Goal: Task Accomplishment & Management: Use online tool/utility

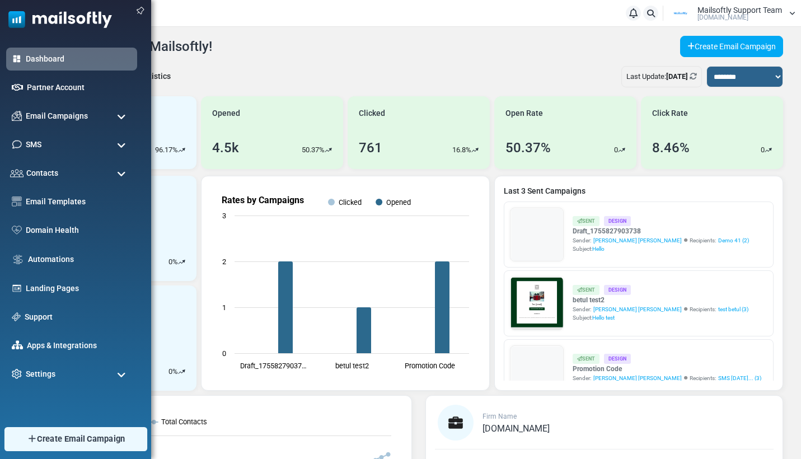
click at [43, 442] on span "Create Email Campaign" at bounding box center [81, 439] width 88 height 12
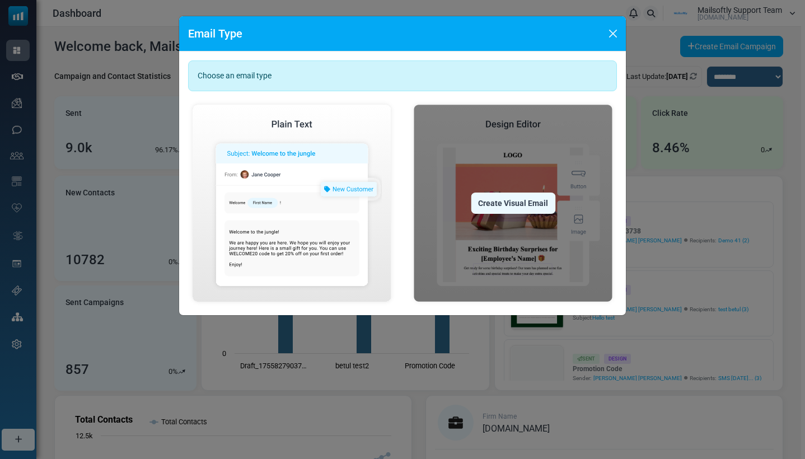
click at [523, 206] on div "Create Visual Email" at bounding box center [513, 202] width 84 height 21
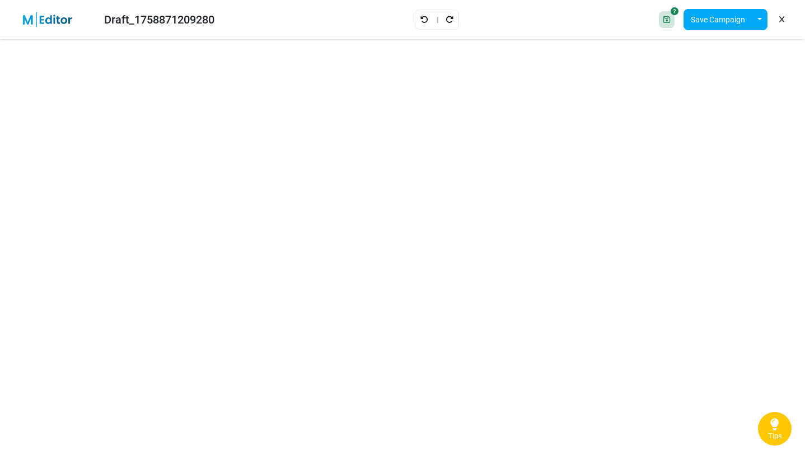
click at [776, 421] on icon at bounding box center [774, 424] width 9 height 15
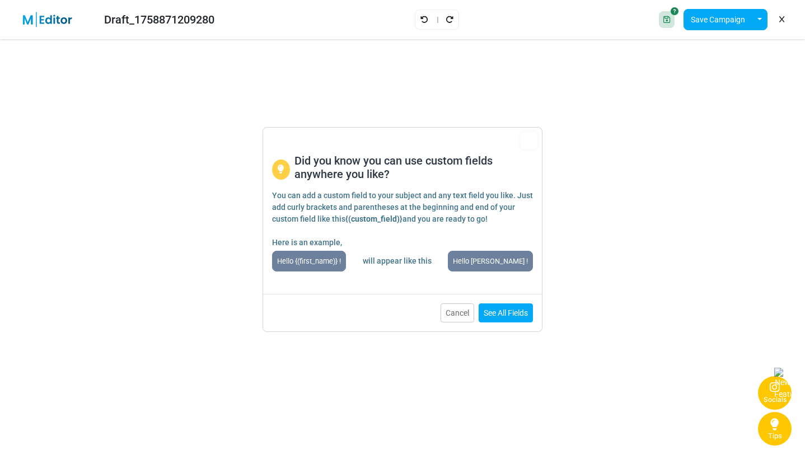
click at [766, 399] on div "Socials" at bounding box center [774, 400] width 23 height 10
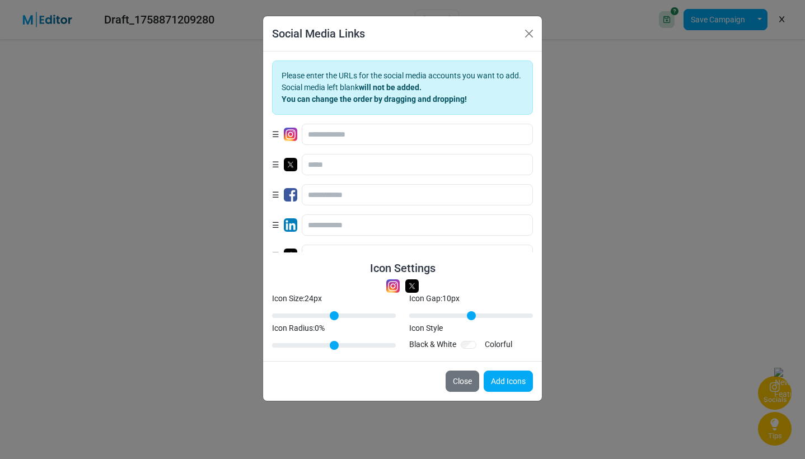
click at [766, 399] on div "Social Media Links Please enter the URLs for the social media accounts you want…" at bounding box center [402, 229] width 805 height 459
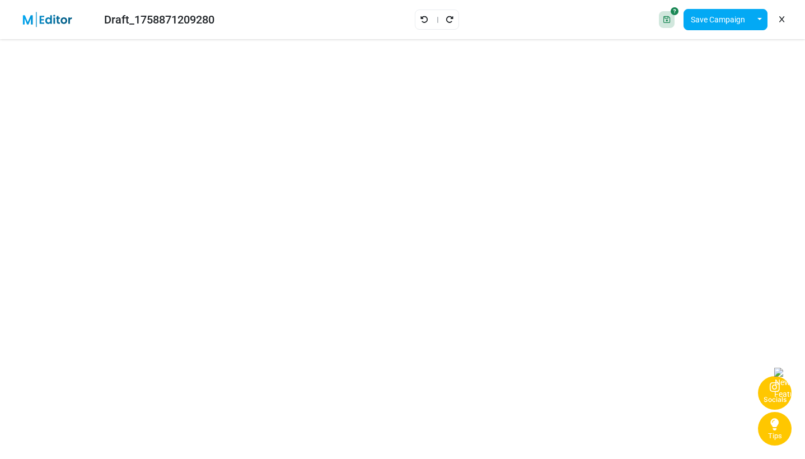
click at [766, 399] on div "Socials" at bounding box center [774, 400] width 23 height 10
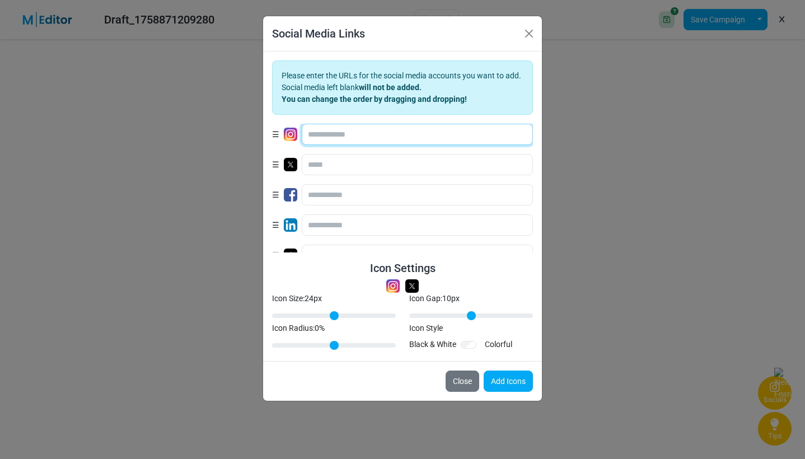
click at [375, 140] on input "text" at bounding box center [417, 134] width 231 height 21
type input "*******"
drag, startPoint x: 437, startPoint y: 319, endPoint x: 472, endPoint y: 324, distance: 35.6
type input "**"
click at [472, 322] on input "Icon Gap: 22 px" at bounding box center [471, 315] width 124 height 13
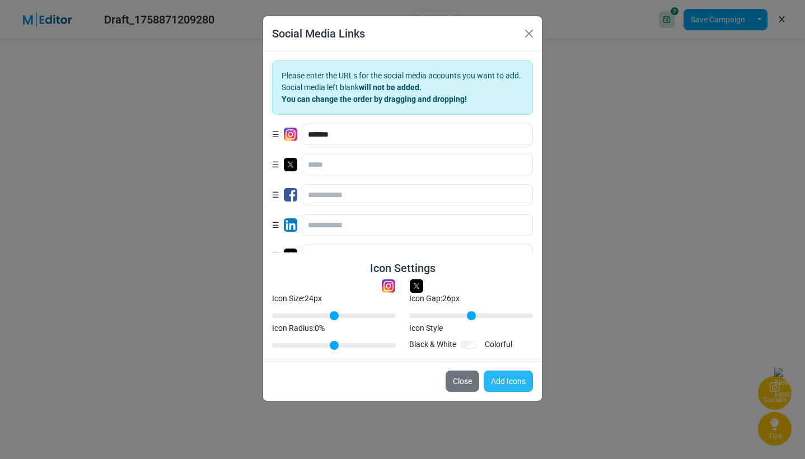
click at [497, 380] on button "Add Icons" at bounding box center [507, 380] width 49 height 21
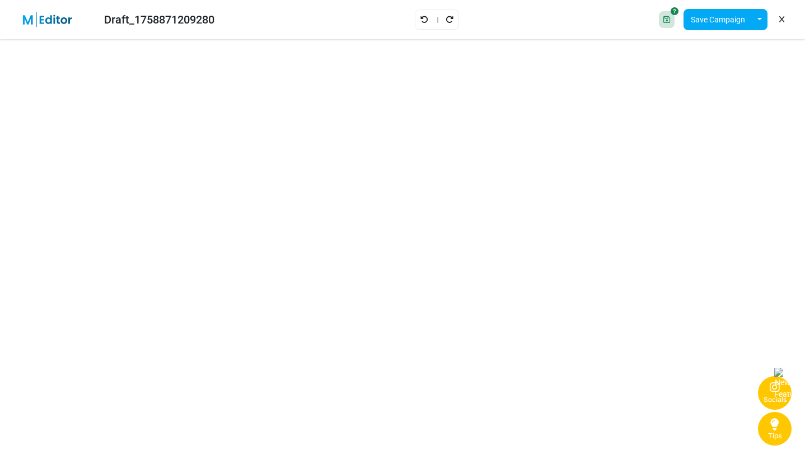
click at [763, 395] on button "Socials" at bounding box center [775, 393] width 34 height 34
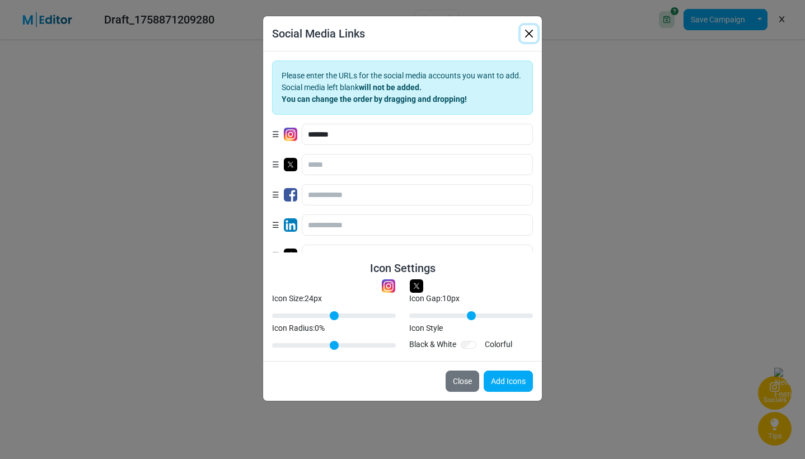
click at [531, 37] on button "button" at bounding box center [528, 33] width 17 height 17
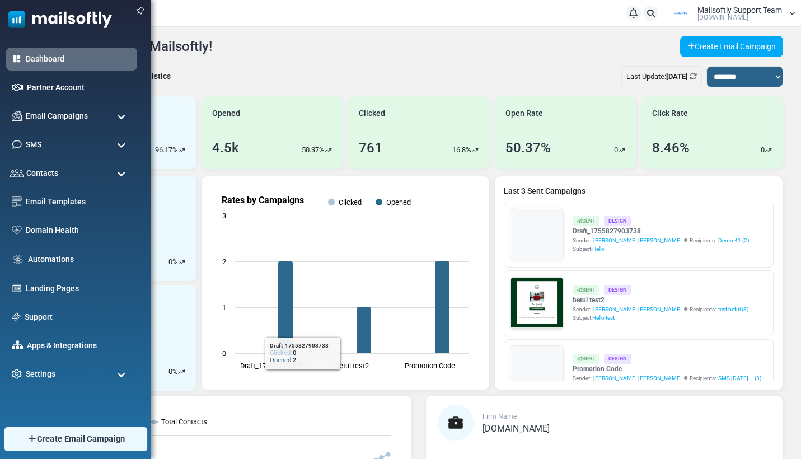
click at [43, 445] on link "Create Email Campaign" at bounding box center [75, 439] width 143 height 24
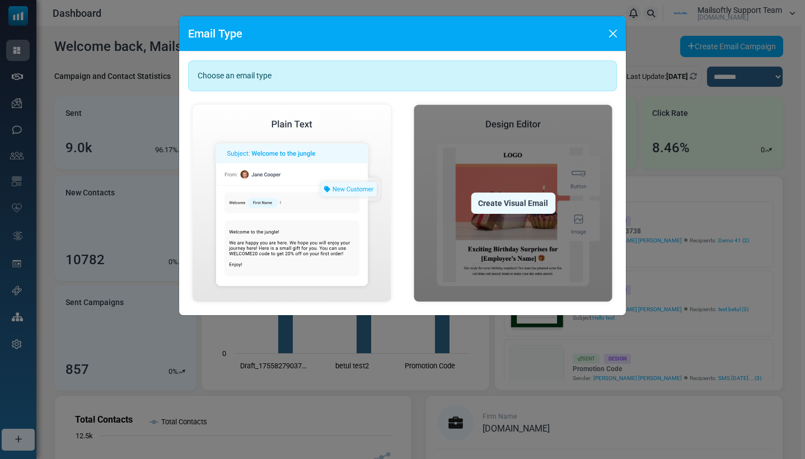
click at [487, 195] on div "Create Visual Email" at bounding box center [513, 202] width 84 height 21
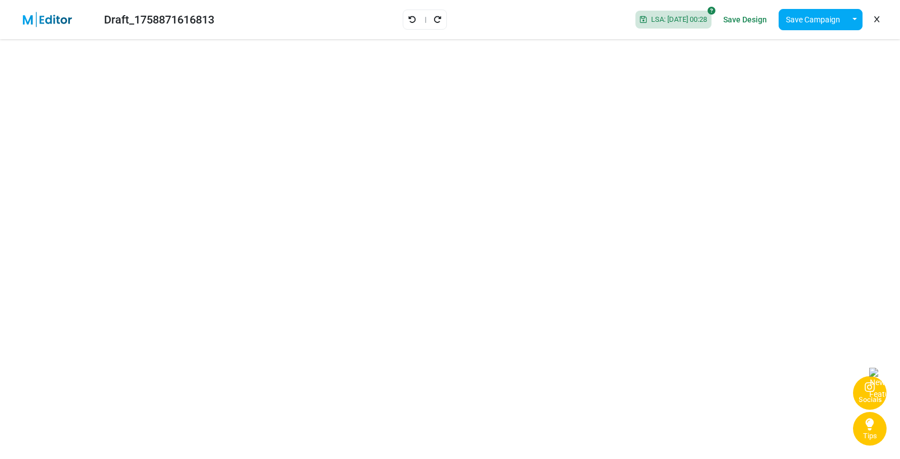
click at [12, 21] on div "Draft_1758871616813" at bounding box center [116, 20] width 214 height 26
click at [804, 425] on icon at bounding box center [870, 424] width 9 height 15
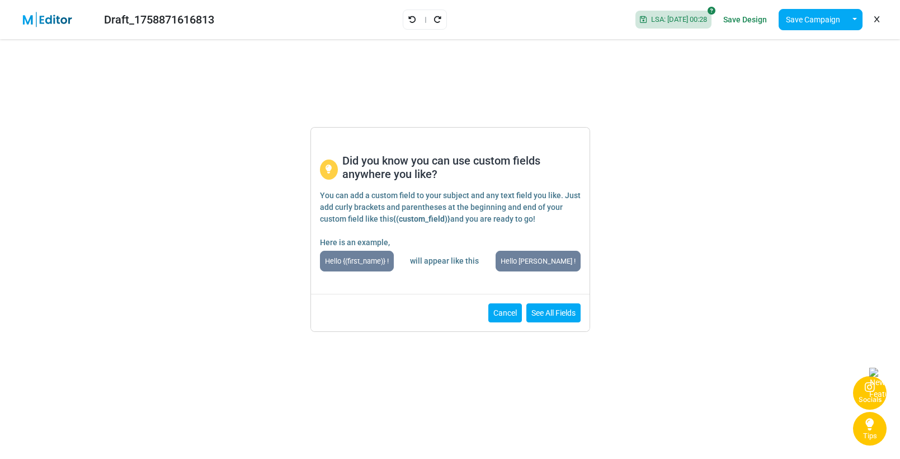
click at [504, 313] on button "Cancel" at bounding box center [506, 312] width 34 height 19
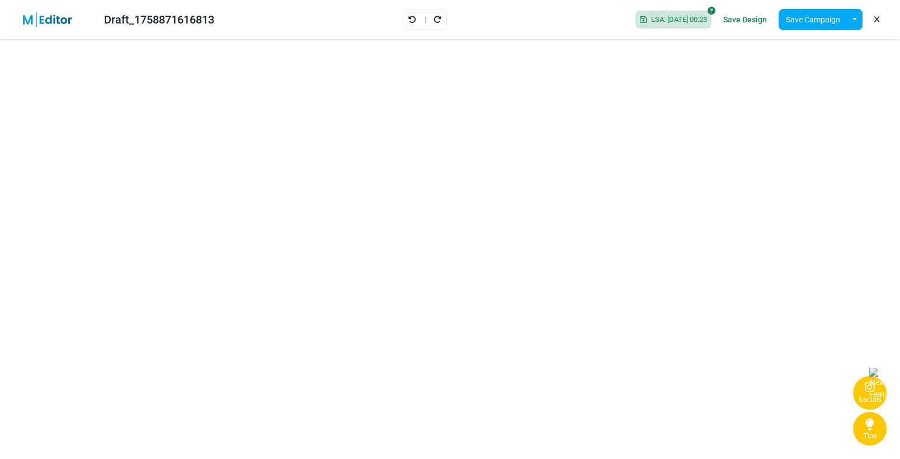
click at [804, 429] on icon at bounding box center [870, 424] width 9 height 15
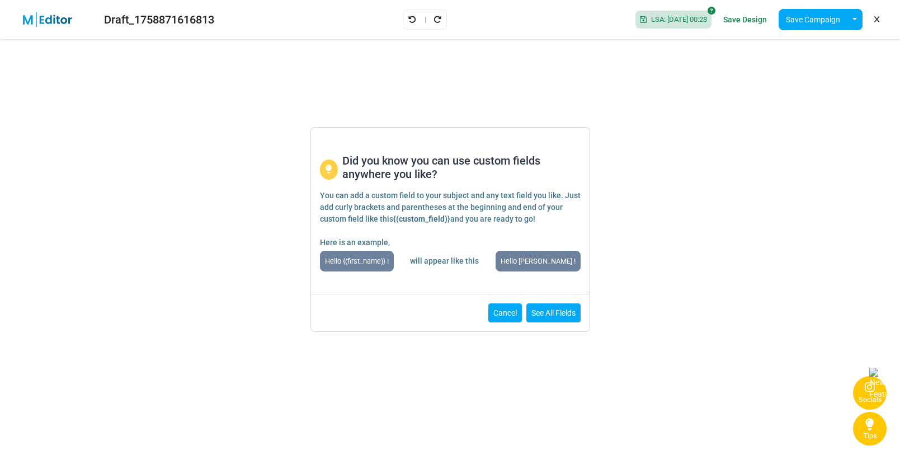
click at [504, 312] on button "Cancel" at bounding box center [506, 312] width 34 height 19
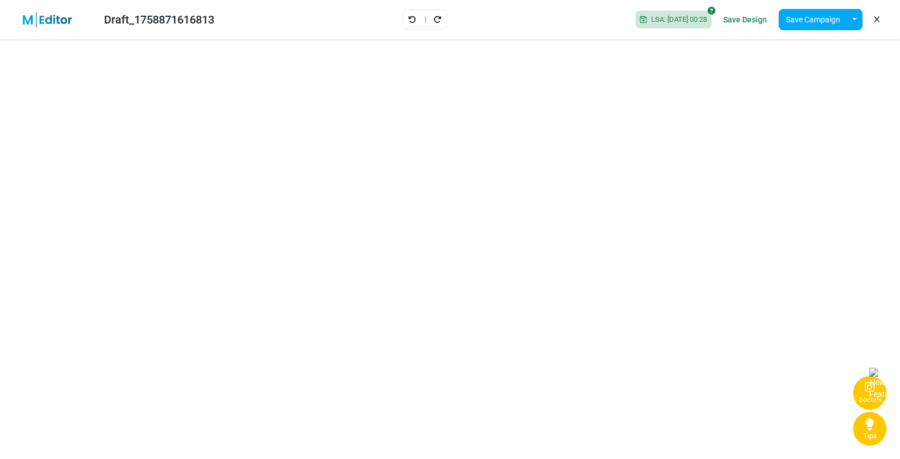
click at [804, 432] on span "Tips" at bounding box center [870, 435] width 14 height 9
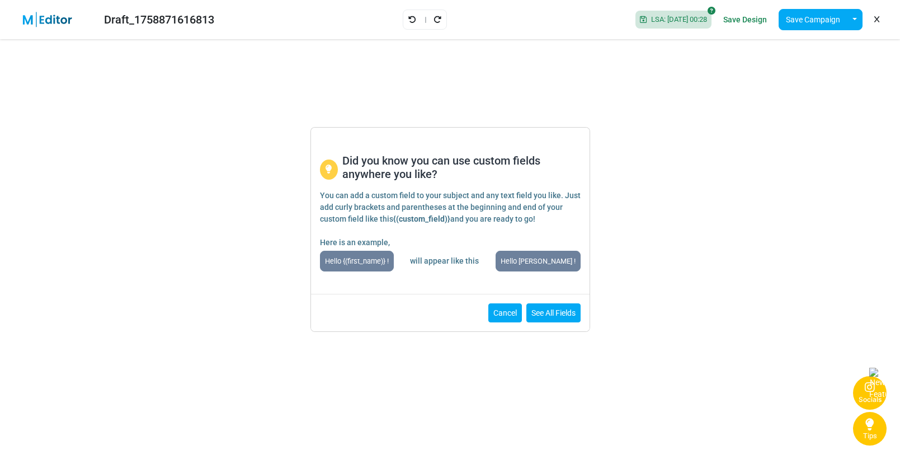
click at [498, 313] on button "Cancel" at bounding box center [506, 312] width 34 height 19
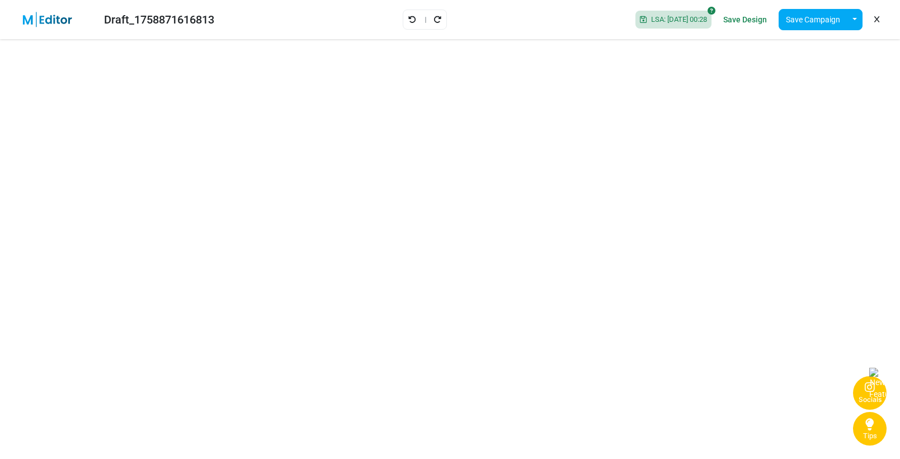
click at [804, 433] on span "Tips" at bounding box center [870, 435] width 14 height 9
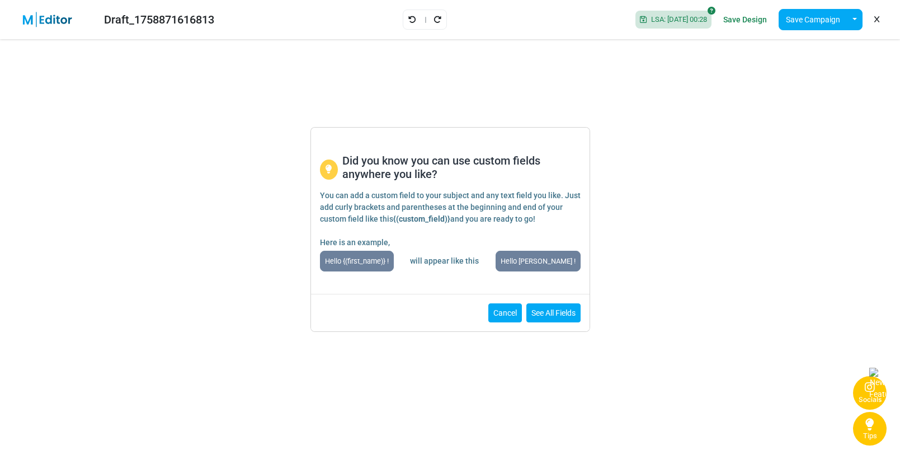
click at [505, 320] on button "Cancel" at bounding box center [506, 312] width 34 height 19
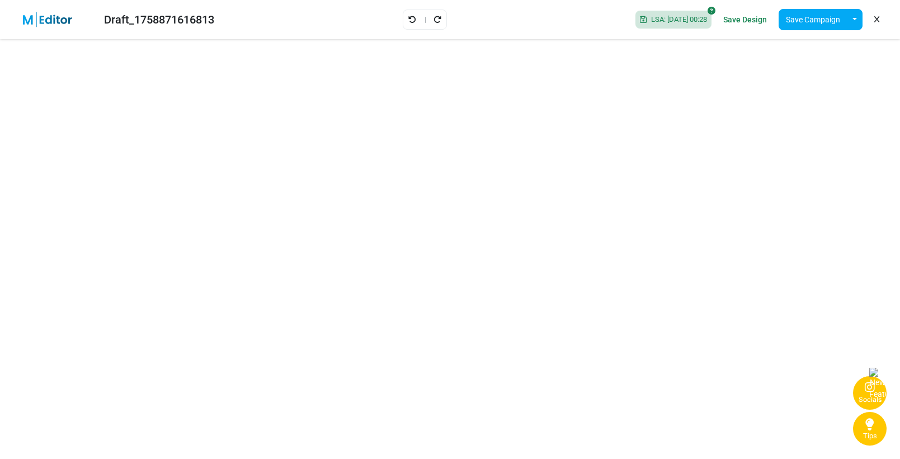
click at [804, 397] on button "Socials" at bounding box center [870, 393] width 34 height 34
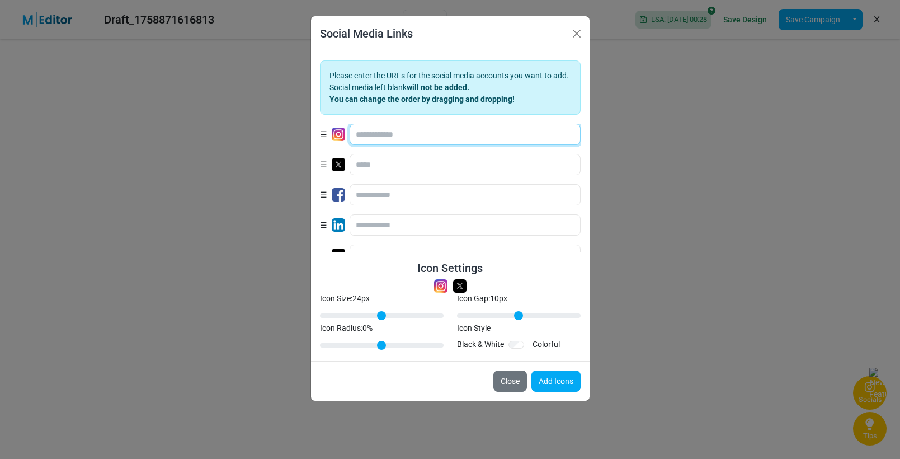
click at [378, 136] on input "text" at bounding box center [465, 134] width 231 height 21
type input "****"
click at [559, 387] on button "Add Icons" at bounding box center [556, 380] width 49 height 21
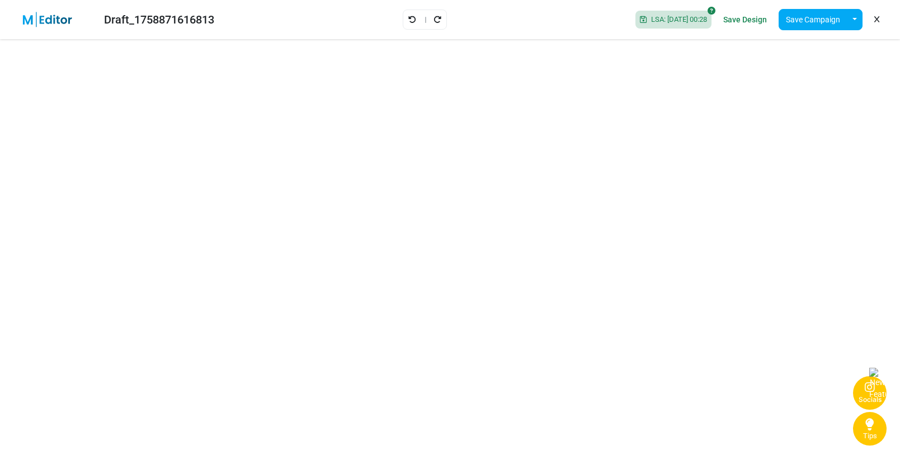
click at [804, 437] on link "Tips" at bounding box center [870, 429] width 34 height 34
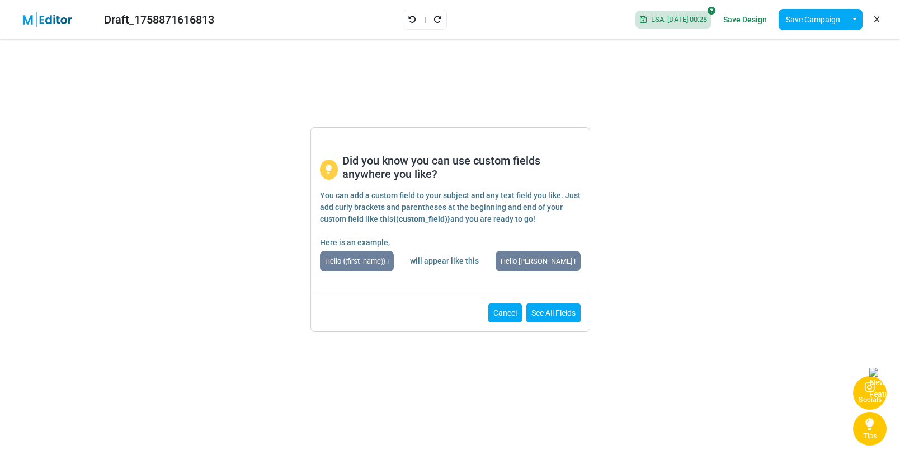
click at [497, 312] on button "Cancel" at bounding box center [506, 312] width 34 height 19
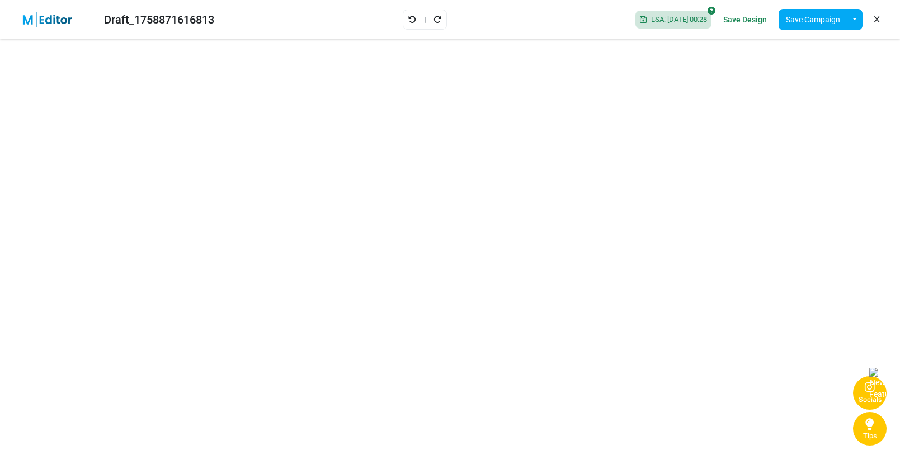
click at [804, 396] on button "Socials" at bounding box center [870, 393] width 34 height 34
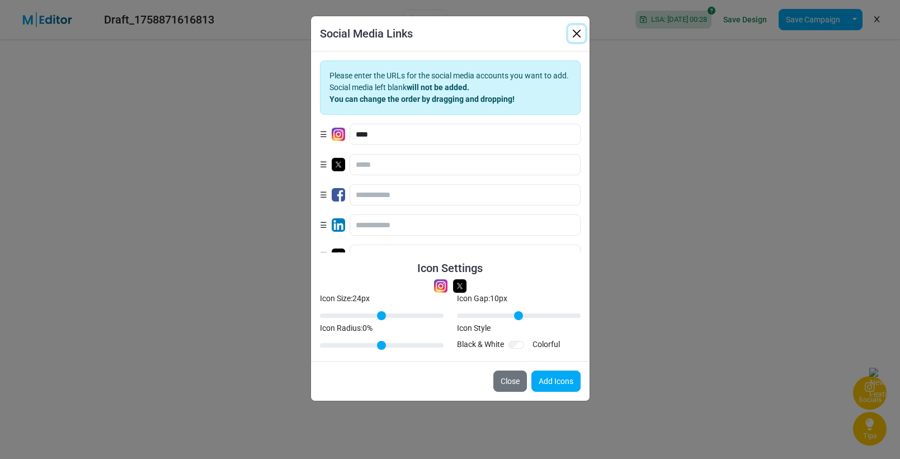
click at [574, 34] on button "button" at bounding box center [577, 33] width 17 height 17
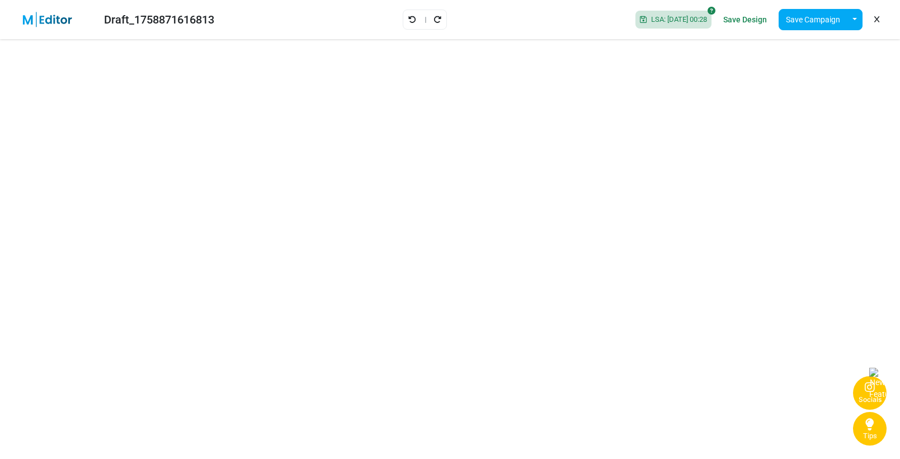
click at [804, 400] on div "Socials" at bounding box center [870, 400] width 23 height 10
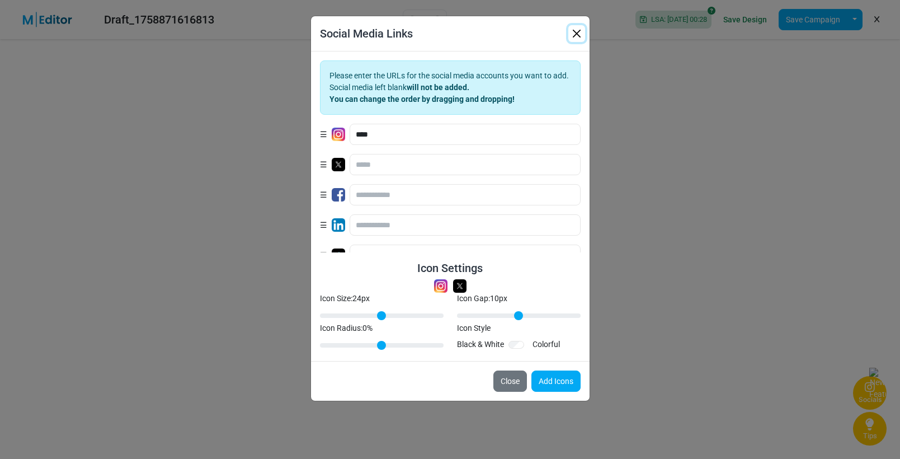
click at [577, 26] on button "button" at bounding box center [577, 33] width 17 height 17
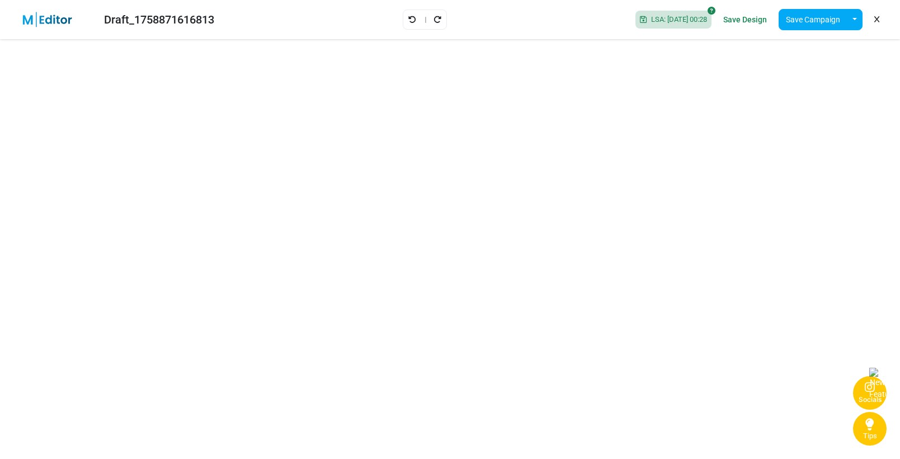
click at [804, 439] on span "Tips" at bounding box center [870, 435] width 14 height 9
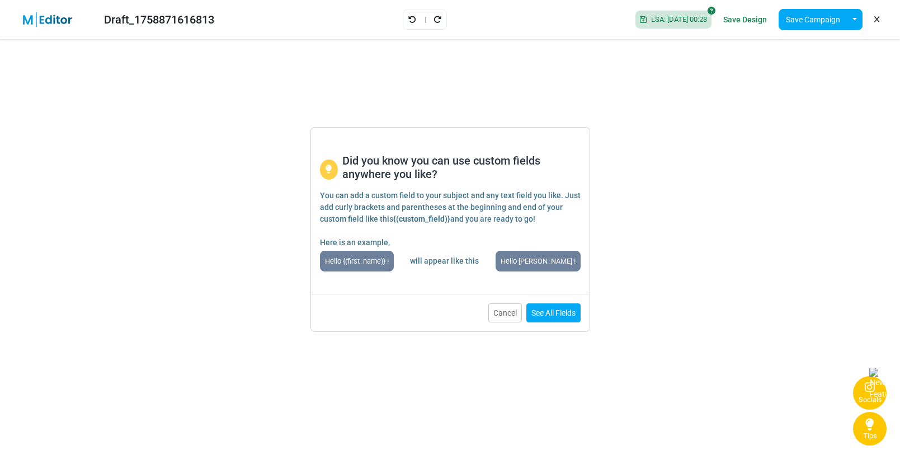
click at [804, 435] on div "Did you know you can use custom fields anywhere you like? You can add a custom …" at bounding box center [450, 229] width 900 height 459
click at [489, 319] on button "Cancel" at bounding box center [506, 312] width 34 height 19
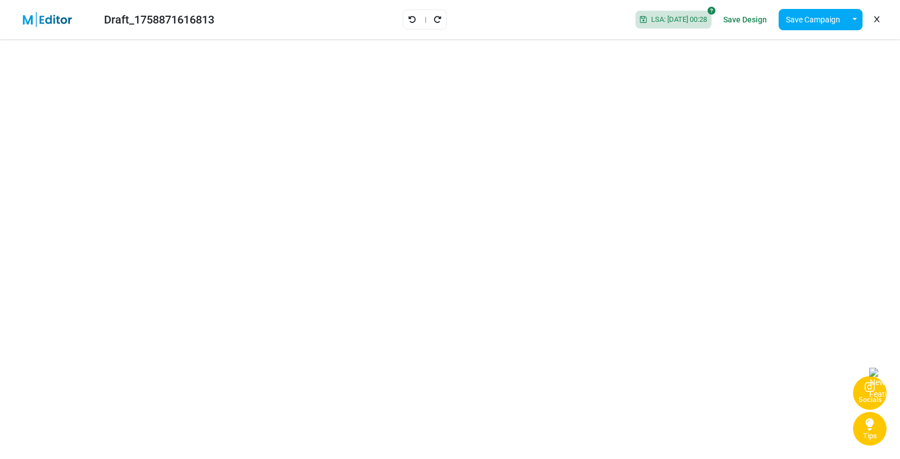
click at [804, 406] on button "Socials" at bounding box center [870, 393] width 34 height 34
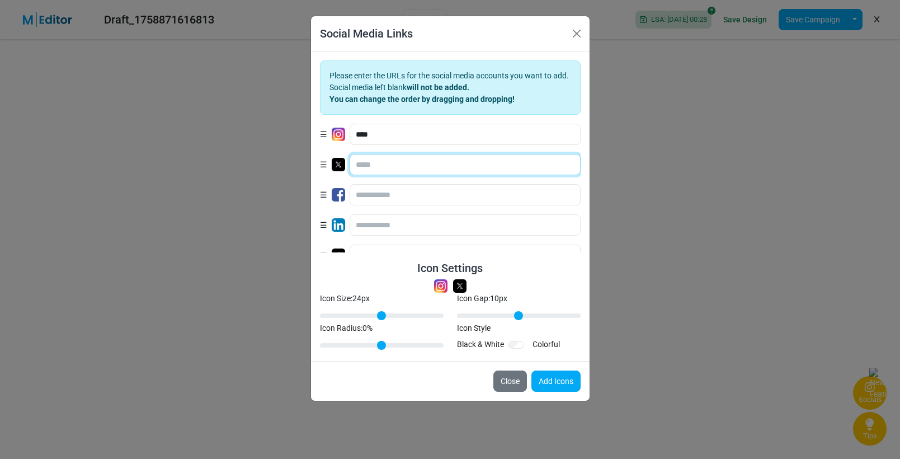
click at [374, 168] on input "text" at bounding box center [465, 164] width 231 height 21
type input "*****"
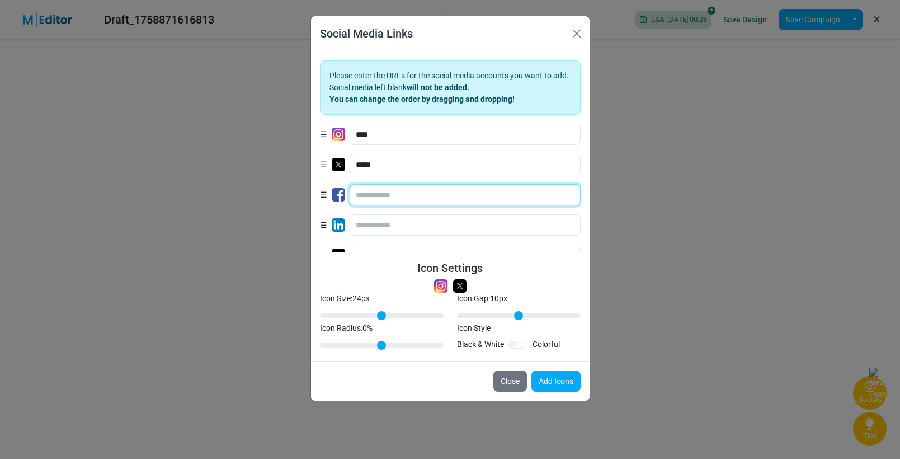
click at [371, 193] on input "text" at bounding box center [465, 194] width 231 height 21
type input "*****"
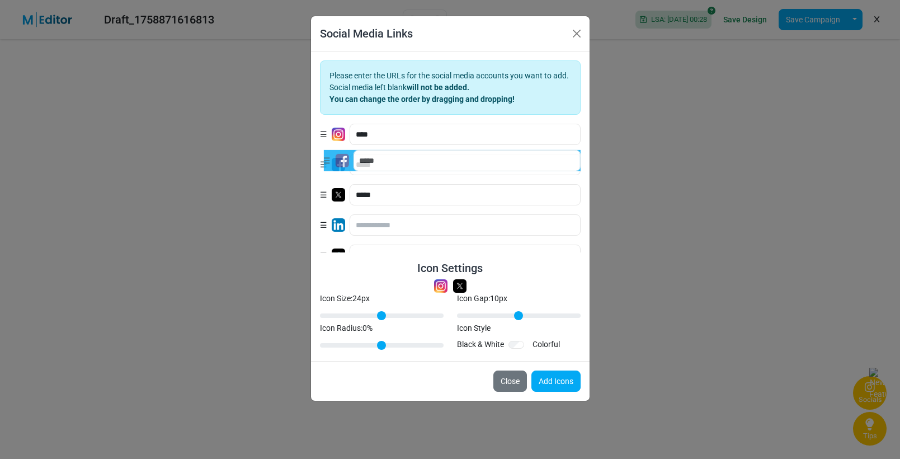
drag, startPoint x: 321, startPoint y: 196, endPoint x: 324, endPoint y: 162, distance: 34.8
click at [550, 381] on button "Add Icons" at bounding box center [556, 380] width 49 height 21
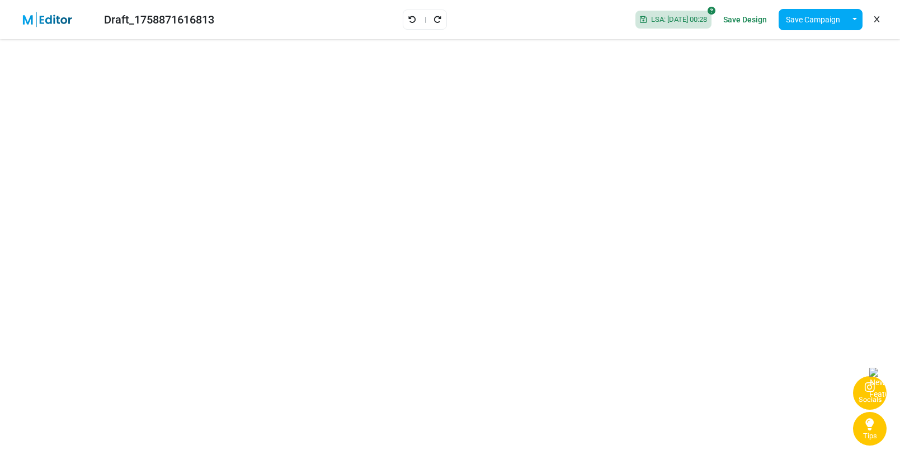
click at [804, 395] on div "Socials" at bounding box center [870, 400] width 23 height 10
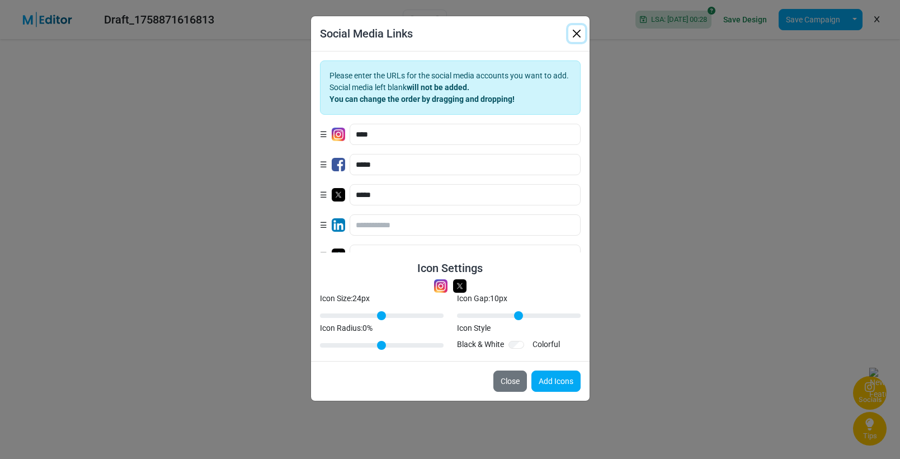
click at [572, 30] on button "button" at bounding box center [577, 33] width 17 height 17
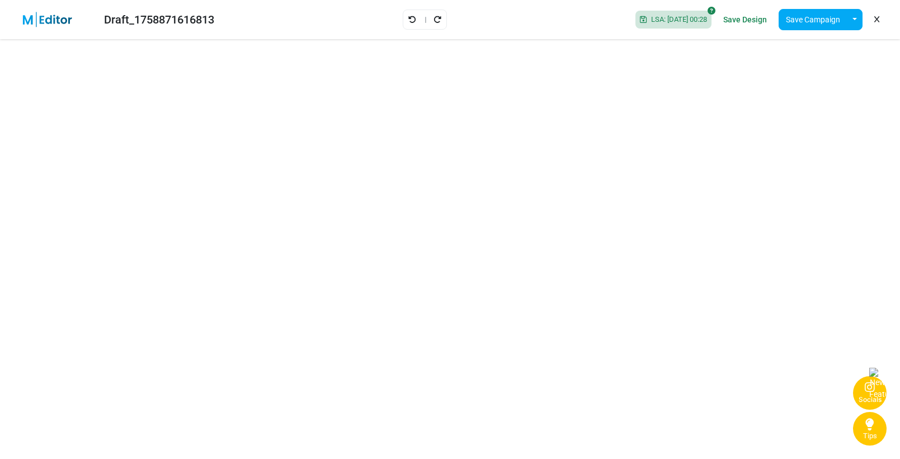
click at [804, 399] on div "Socials" at bounding box center [870, 400] width 23 height 10
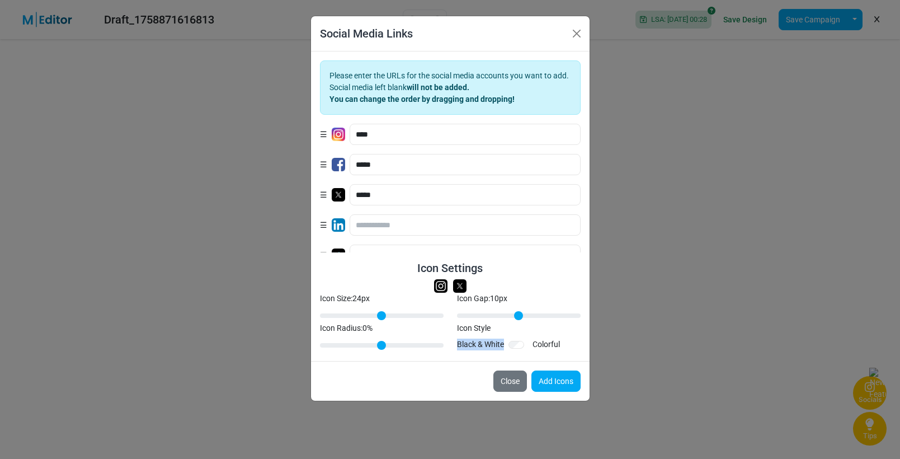
drag, startPoint x: 457, startPoint y: 345, endPoint x: 520, endPoint y: 349, distance: 63.3
click at [520, 349] on div "Black & White Colorful" at bounding box center [519, 345] width 124 height 12
click at [547, 349] on div "Colorful" at bounding box center [546, 345] width 27 height 12
drag, startPoint x: 560, startPoint y: 345, endPoint x: 455, endPoint y: 345, distance: 105.2
click at [455, 345] on div "Icon Style Black & White Colorful" at bounding box center [518, 337] width 137 height 30
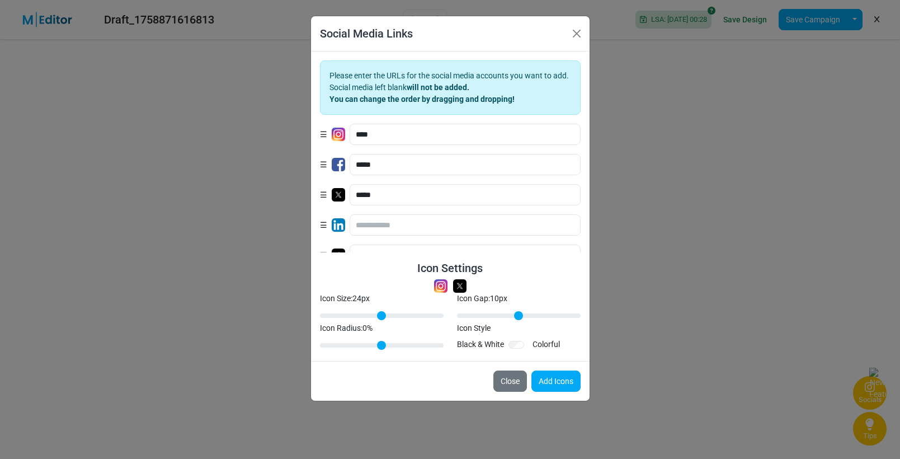
drag, startPoint x: 502, startPoint y: 354, endPoint x: 510, endPoint y: 351, distance: 8.7
click at [503, 354] on div "Please enter the URLs for the social media accounts you want to add. Social med…" at bounding box center [450, 205] width 279 height 309
click at [529, 345] on div "Black & White Colorful" at bounding box center [519, 345] width 124 height 12
click at [477, 353] on div "Please enter the URLs for the social media accounts you want to add. Social med…" at bounding box center [450, 205] width 279 height 309
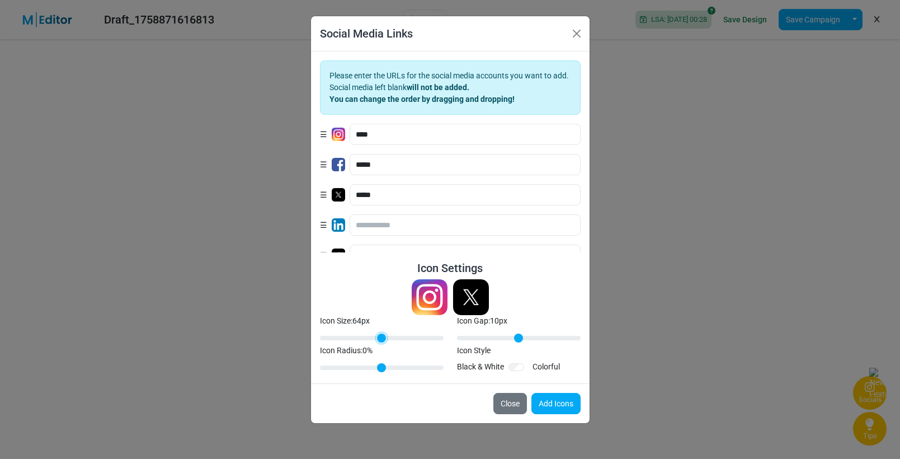
drag, startPoint x: 346, startPoint y: 315, endPoint x: 443, endPoint y: 318, distance: 96.3
click at [443, 331] on input "Icon Size: 64 px" at bounding box center [382, 337] width 124 height 13
click at [548, 401] on button "Add Icons" at bounding box center [556, 403] width 49 height 21
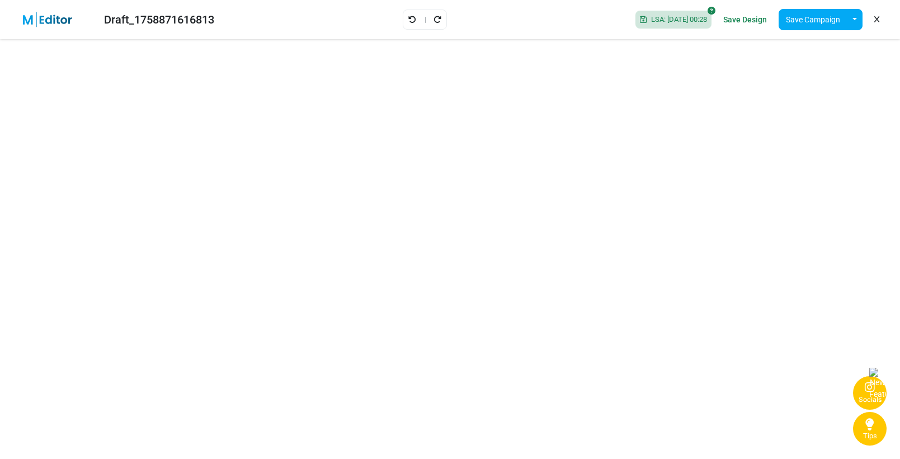
click at [804, 392] on div "Socials" at bounding box center [870, 393] width 23 height 23
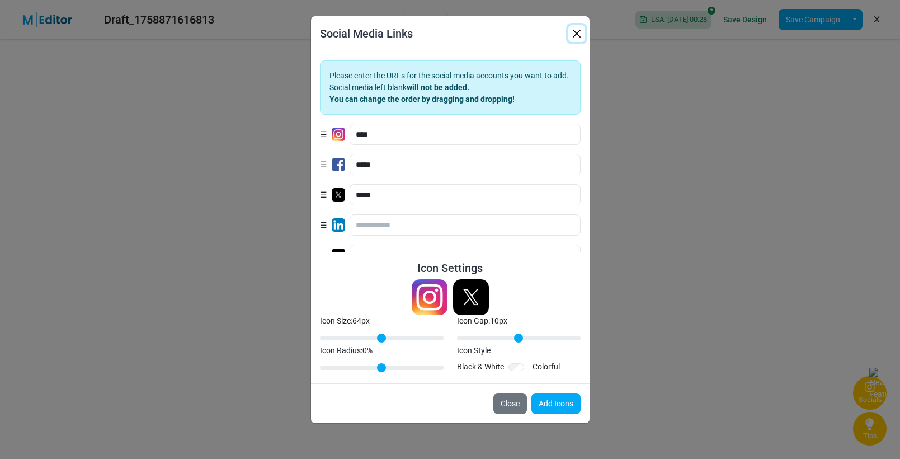
click at [574, 36] on button "button" at bounding box center [577, 33] width 17 height 17
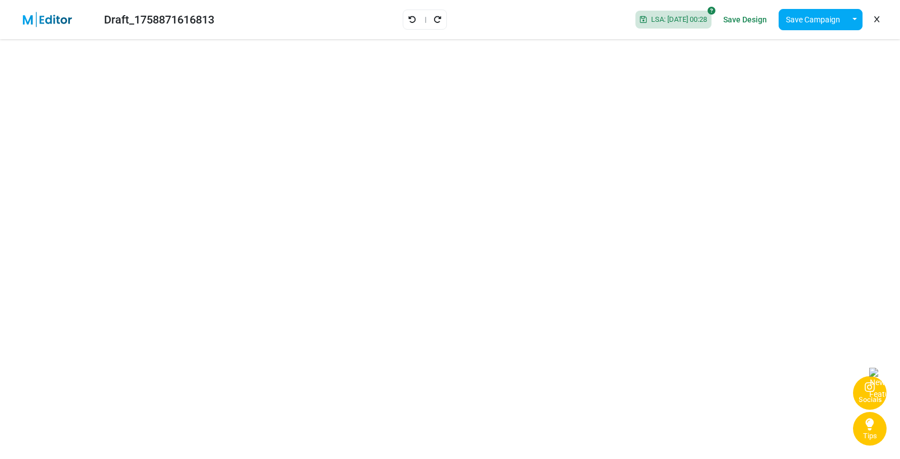
click at [804, 431] on span "Tips" at bounding box center [870, 435] width 14 height 9
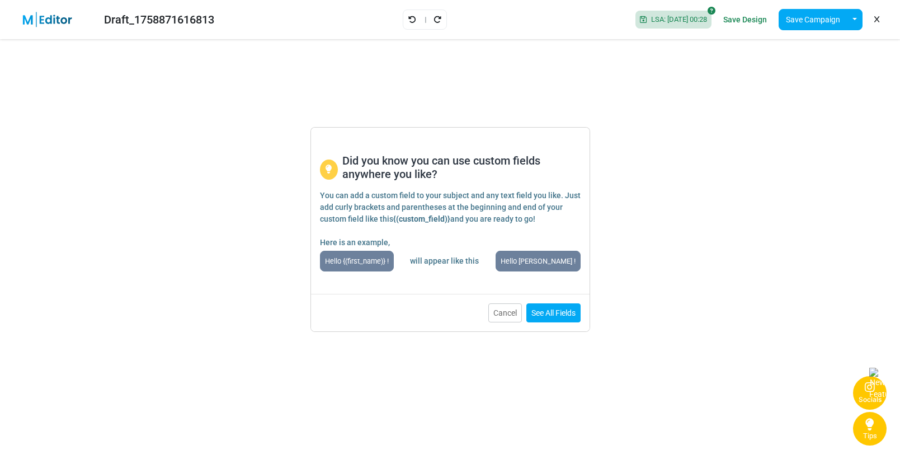
click at [804, 431] on div "Did you know you can use custom fields anywhere you like? You can add a custom …" at bounding box center [450, 229] width 900 height 459
click at [513, 317] on button "Cancel" at bounding box center [506, 312] width 34 height 19
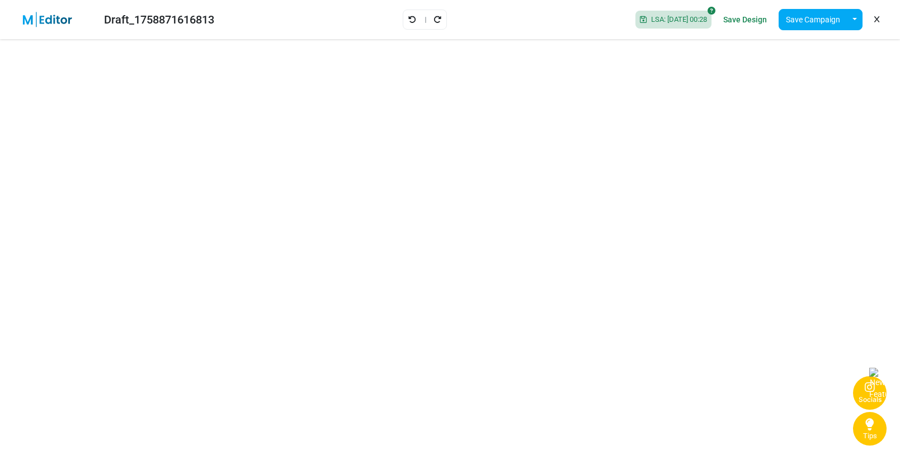
click at [804, 400] on div "Socials" at bounding box center [870, 400] width 23 height 10
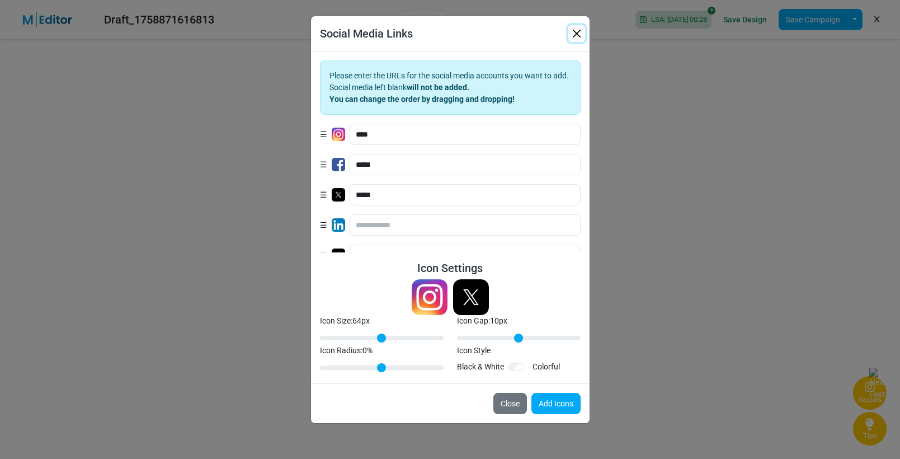
click at [579, 31] on button "button" at bounding box center [577, 33] width 17 height 17
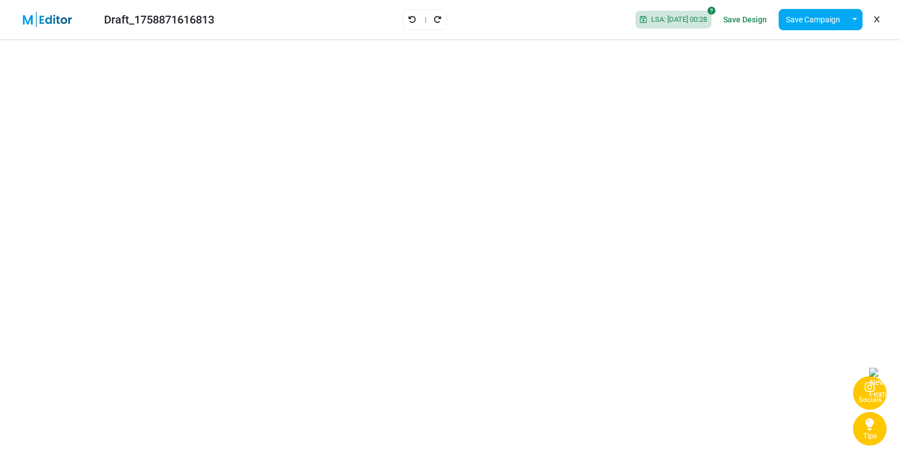
click at [14, 15] on div "Draft_1758871616813" at bounding box center [116, 20] width 214 height 26
click at [16, 19] on div "Draft_1758871616813" at bounding box center [116, 20] width 214 height 26
click at [804, 397] on div "Socials" at bounding box center [870, 400] width 23 height 10
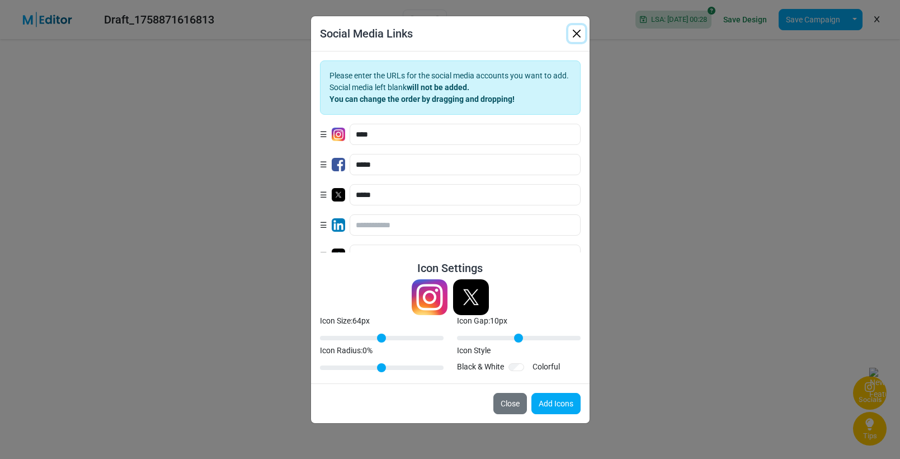
click at [580, 31] on button "button" at bounding box center [577, 33] width 17 height 17
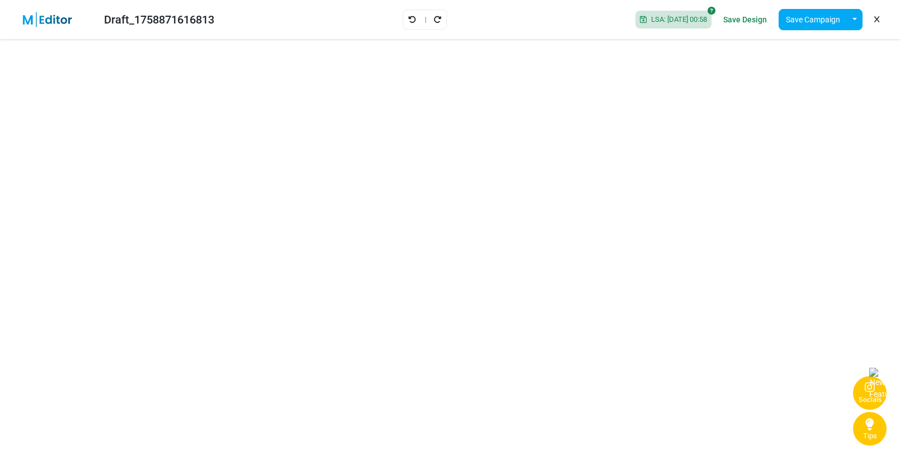
click at [804, 396] on div "Socials" at bounding box center [870, 400] width 23 height 10
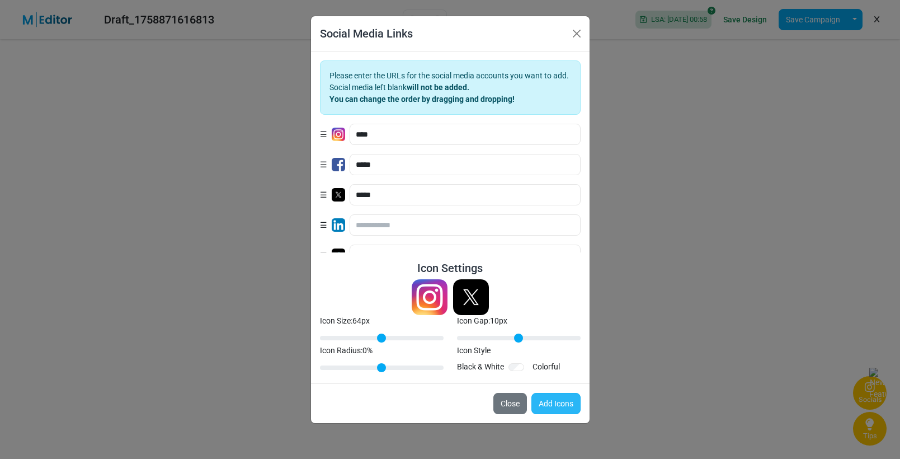
click at [560, 406] on button "Add Icons" at bounding box center [556, 403] width 49 height 21
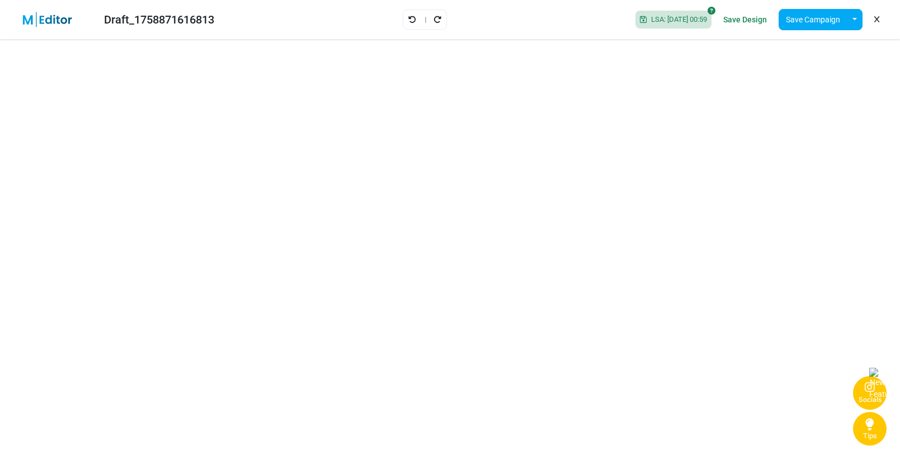
click at [804, 395] on div "Socials" at bounding box center [870, 400] width 23 height 10
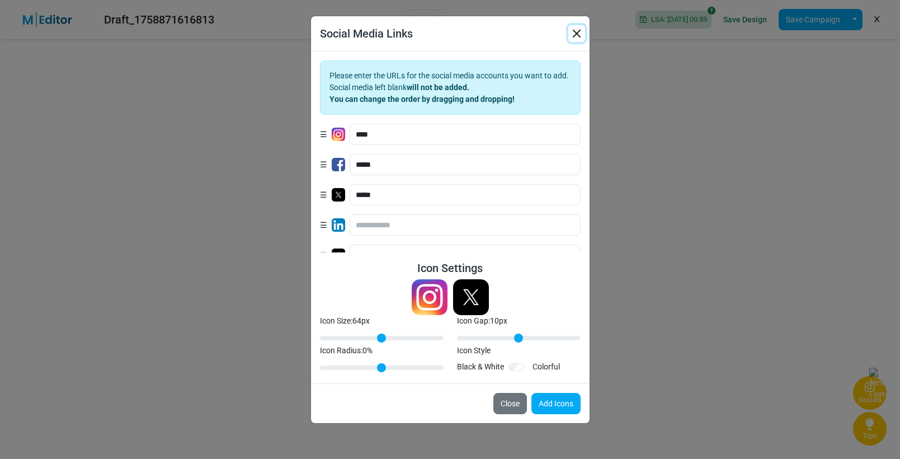
click at [581, 32] on button "button" at bounding box center [577, 33] width 17 height 17
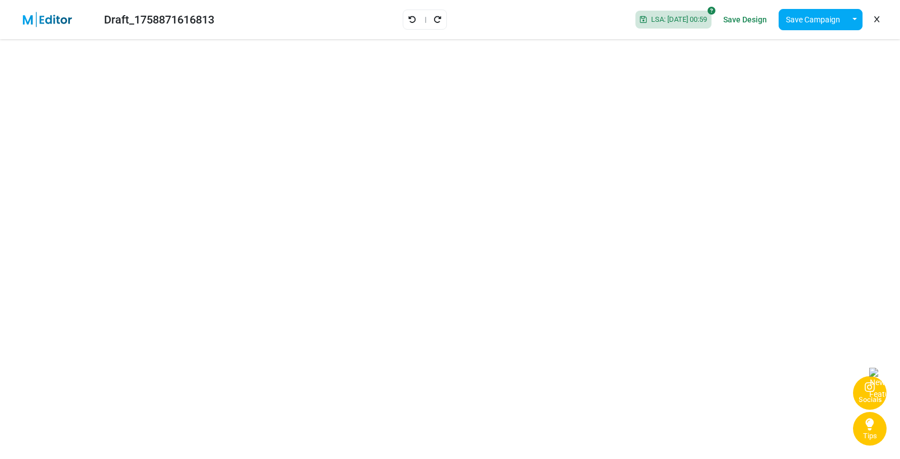
click at [804, 402] on div "Socials" at bounding box center [870, 400] width 23 height 10
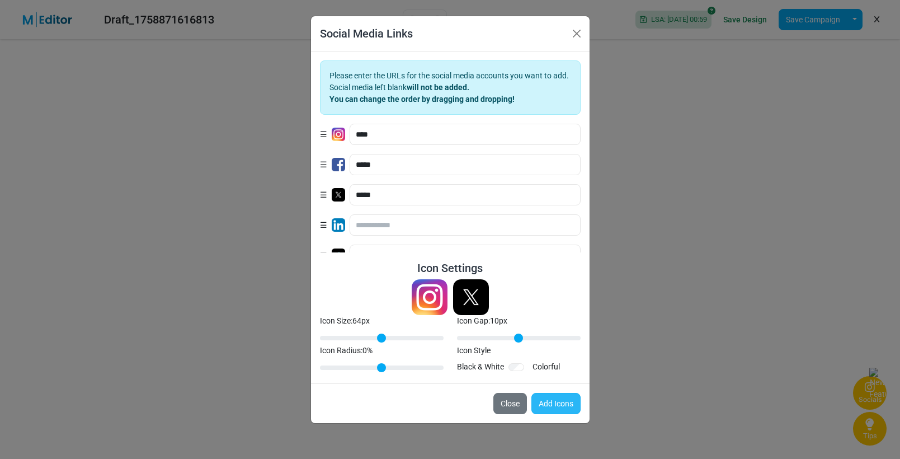
click at [547, 397] on button "Add Icons" at bounding box center [556, 403] width 49 height 21
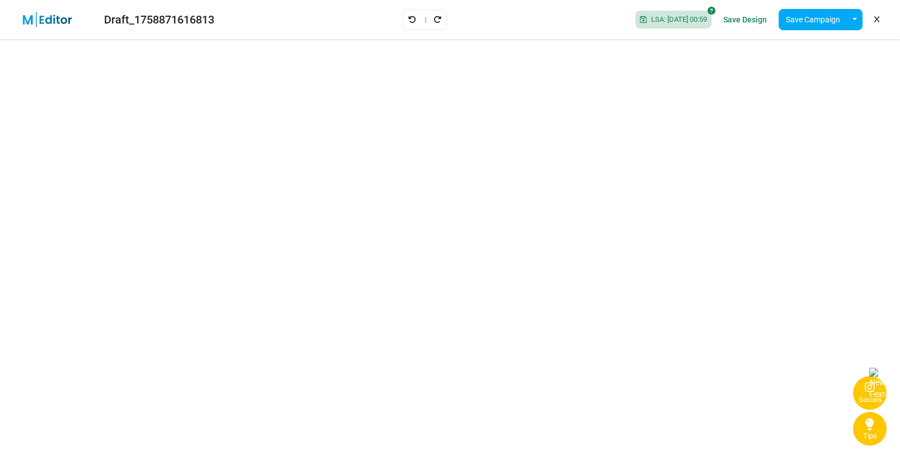
click at [804, 396] on div "Socials" at bounding box center [870, 400] width 23 height 10
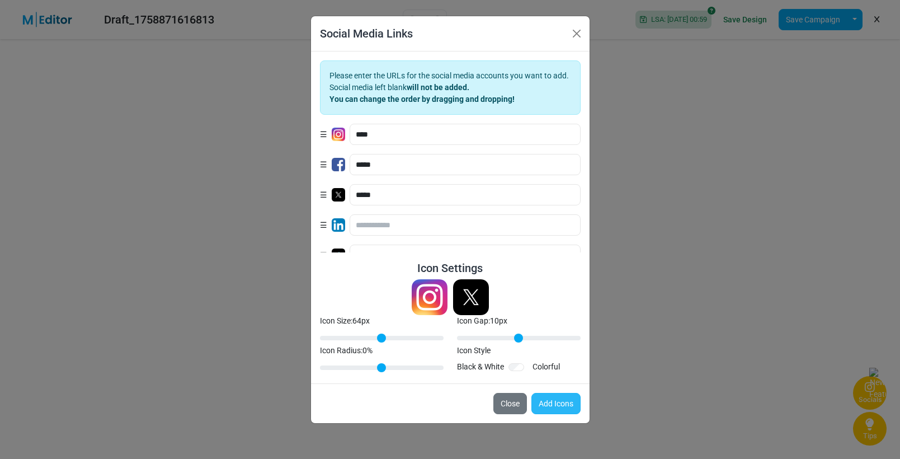
click at [561, 403] on button "Add Icons" at bounding box center [556, 403] width 49 height 21
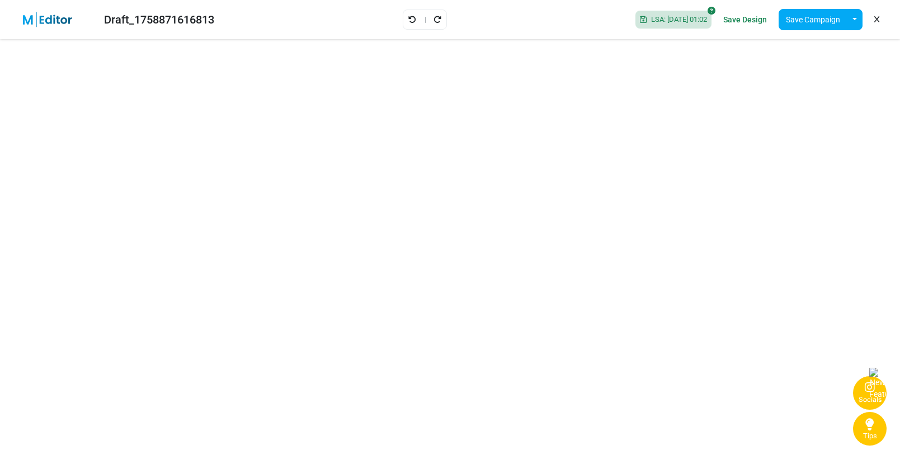
click at [804, 401] on div "Socials" at bounding box center [870, 400] width 23 height 10
type input "**"
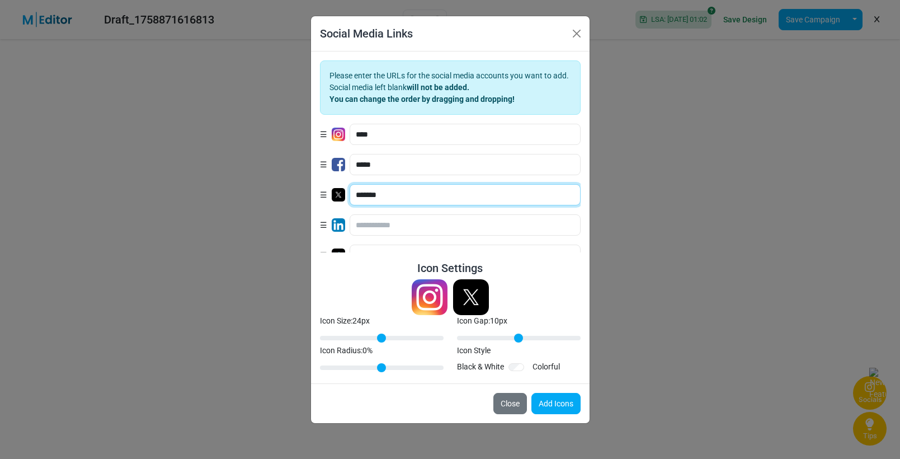
click at [434, 196] on input "*******" at bounding box center [465, 194] width 231 height 21
type input "*********"
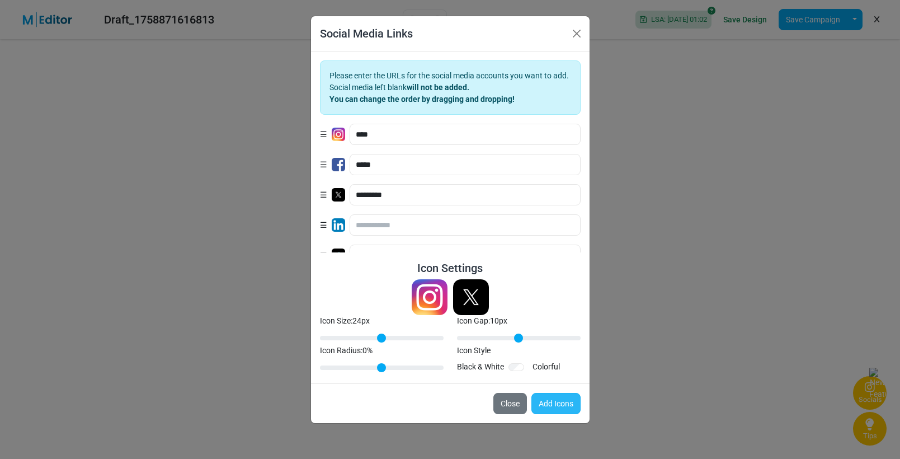
click at [569, 405] on button "Add Icons" at bounding box center [556, 403] width 49 height 21
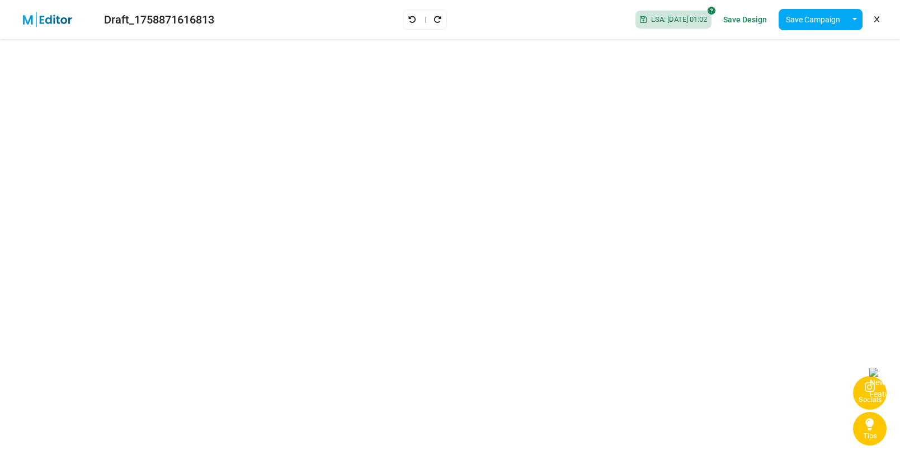
click at [11, 26] on div "Draft_1758871616813" at bounding box center [116, 20] width 214 height 26
click at [12, 22] on div "Draft_1758871616813" at bounding box center [116, 20] width 214 height 26
click at [20, 18] on img at bounding box center [54, 20] width 73 height 16
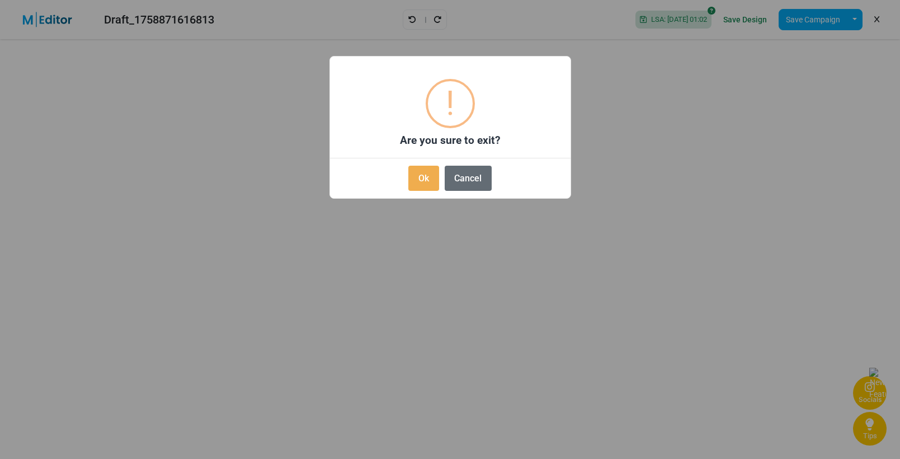
click at [475, 184] on button "Cancel" at bounding box center [468, 178] width 47 height 25
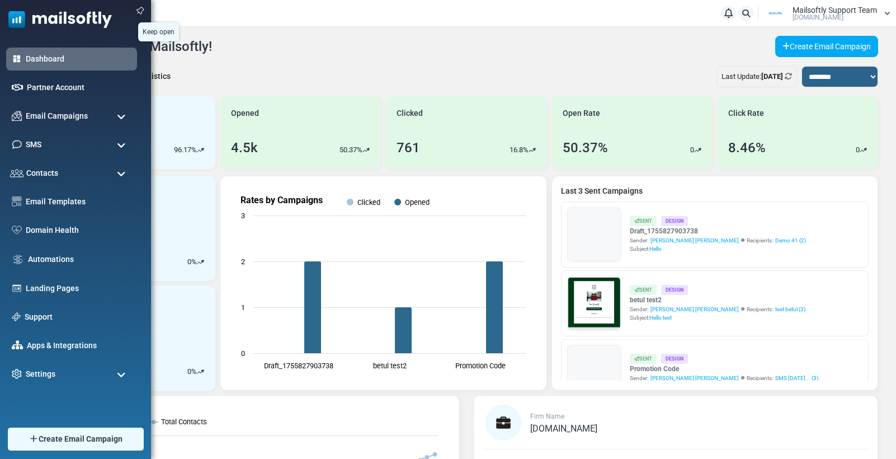
click at [140, 9] on img at bounding box center [140, 11] width 16 height 16
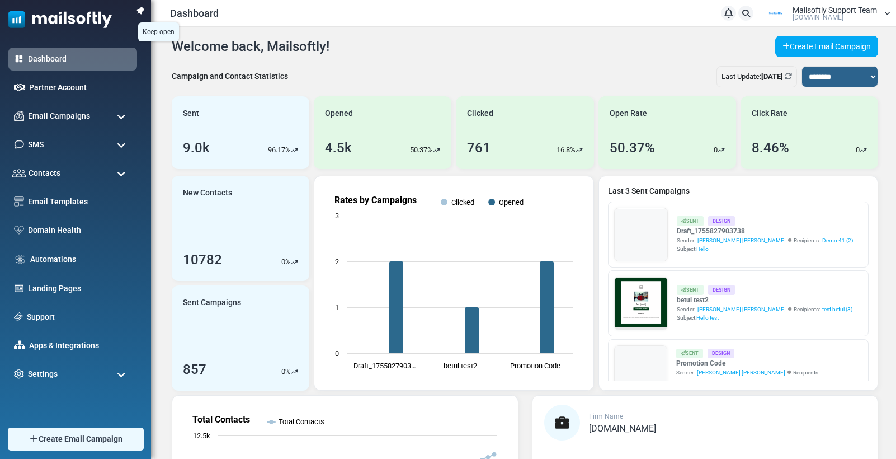
click at [141, 8] on img at bounding box center [141, 11] width 16 height 16
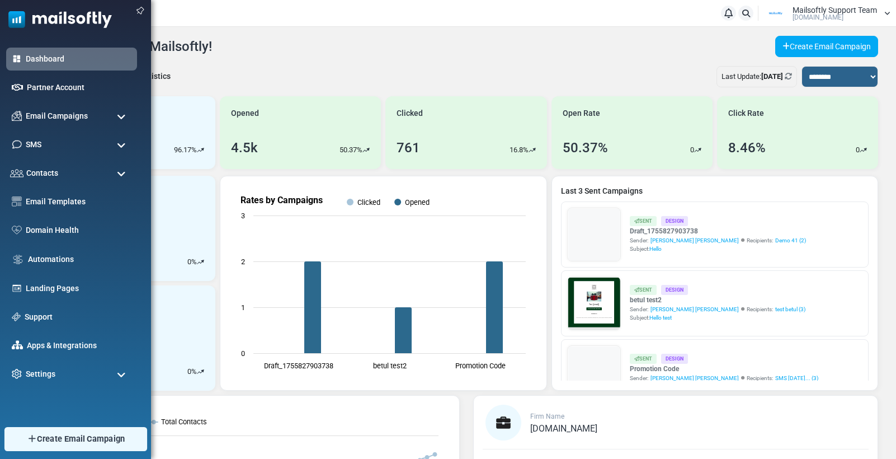
click at [40, 439] on span "Create Email Campaign" at bounding box center [81, 439] width 88 height 12
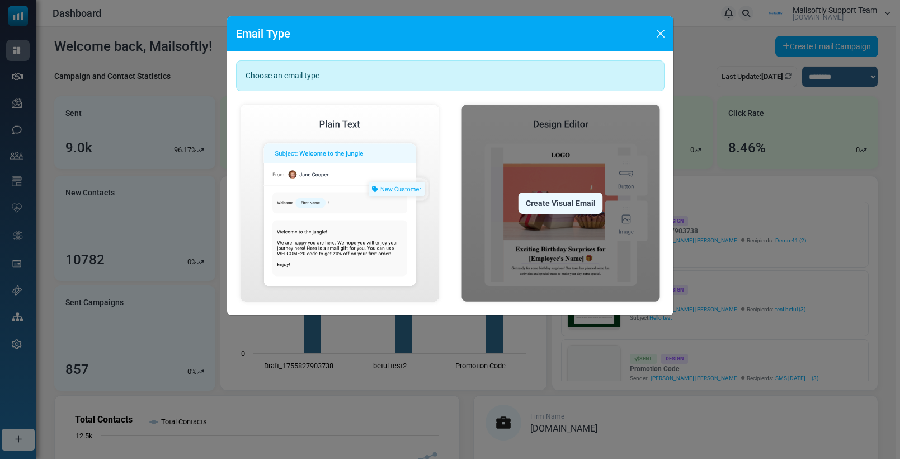
click at [556, 200] on div "Create Visual Email" at bounding box center [561, 202] width 84 height 21
